Goal: Transaction & Acquisition: Purchase product/service

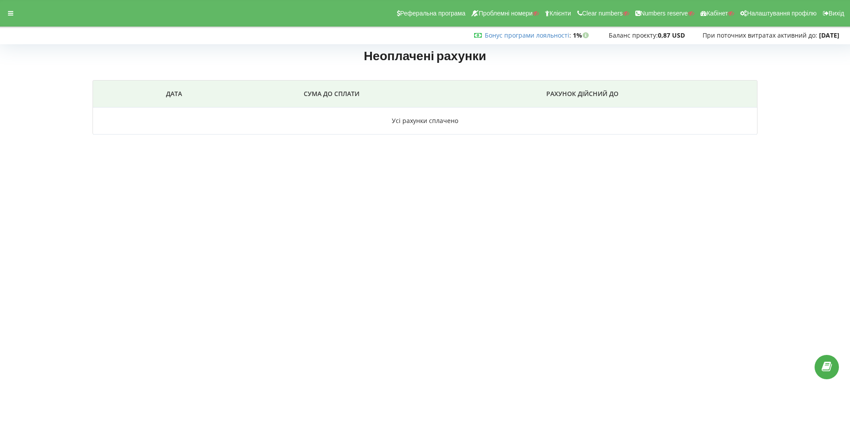
click at [23, 25] on div "Реферальна програма Проблемні номери Клієнти Clear numbers Numbers reserve Кабі…" at bounding box center [425, 13] width 863 height 27
click at [11, 20] on div "Реферальна програма Проблемні номери Клієнти Clear numbers Numbers reserve Кабі…" at bounding box center [425, 13] width 863 height 27
click at [11, 19] on div "Реферальна програма Проблемні номери Клієнти Clear numbers Numbers reserve Кабі…" at bounding box center [425, 13] width 863 height 27
click at [12, 13] on icon at bounding box center [10, 13] width 5 height 6
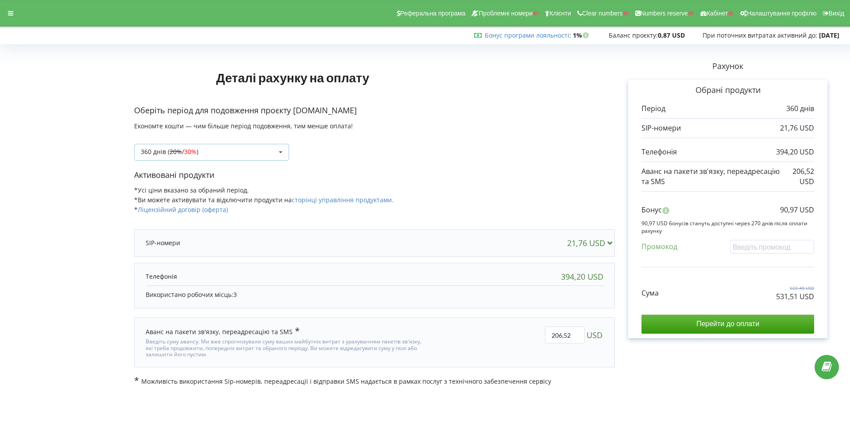
click at [199, 156] on div "360 днів ( 20% / 30% ) Поповнити баланс без подовження 20% / 30% 30% / 40%" at bounding box center [211, 152] width 155 height 17
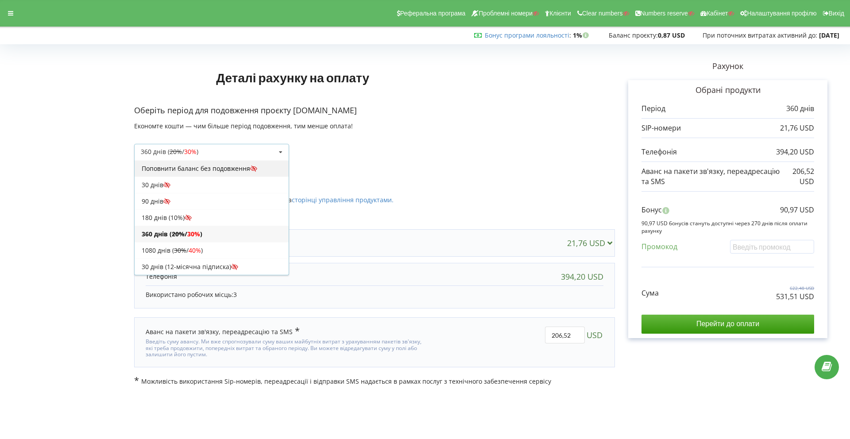
click at [188, 173] on div "Поповнити баланс без подовження" at bounding box center [212, 168] width 154 height 16
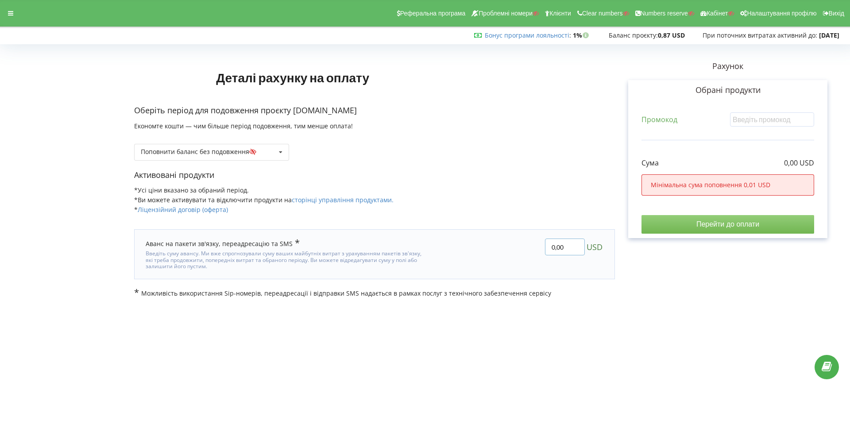
click at [556, 246] on input "0,00" at bounding box center [565, 247] width 40 height 17
type input "5,00"
click at [616, 311] on body "Реферальна програма Проблемні номери Клієнти Clear numbers Numbers reserve Кабі…" at bounding box center [425, 219] width 850 height 439
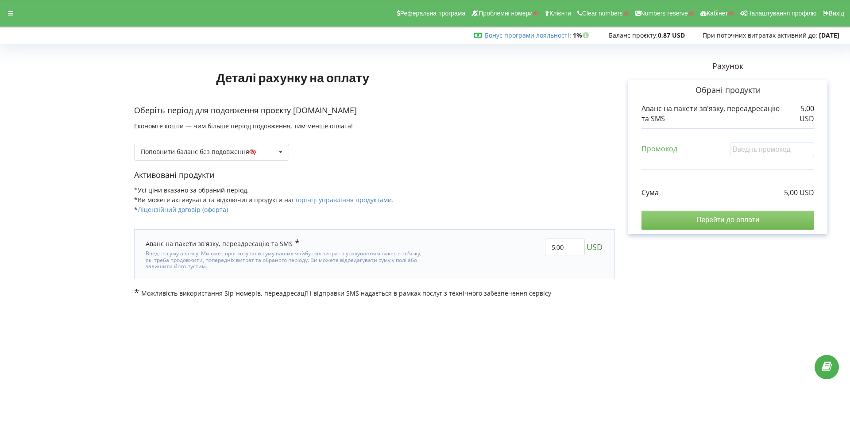
click at [663, 222] on input "Перейти до оплати" at bounding box center [728, 220] width 173 height 19
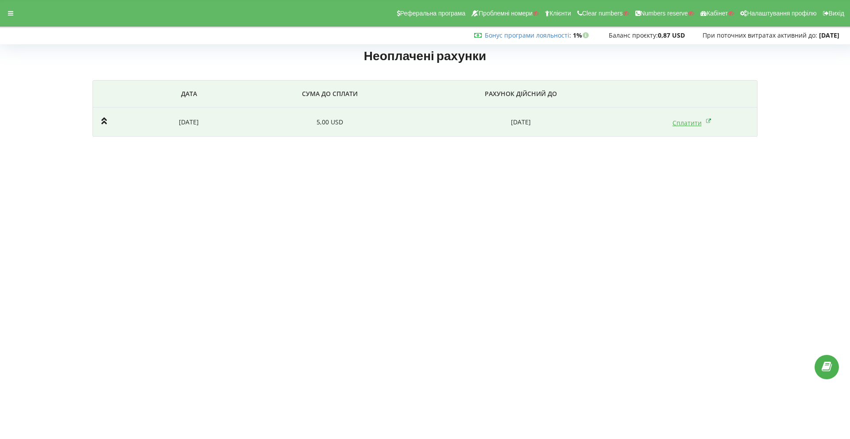
click at [685, 121] on link "Сплатити" at bounding box center [692, 123] width 39 height 8
